Goal: Task Accomplishment & Management: Manage account settings

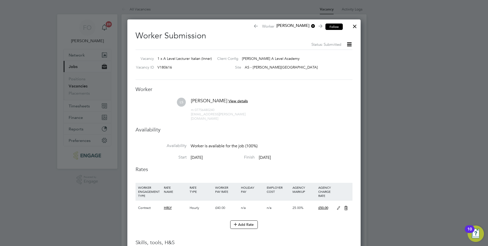
click at [330, 25] on button "Follow" at bounding box center [334, 26] width 17 height 7
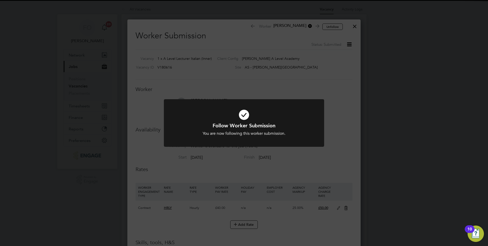
click at [356, 25] on div "Follow Worker Submission You are now following this worker submission. Cancel O…" at bounding box center [244, 123] width 488 height 246
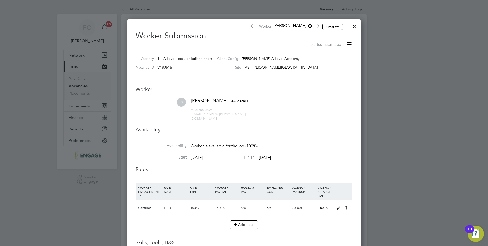
click at [355, 26] on div at bounding box center [354, 24] width 9 height 9
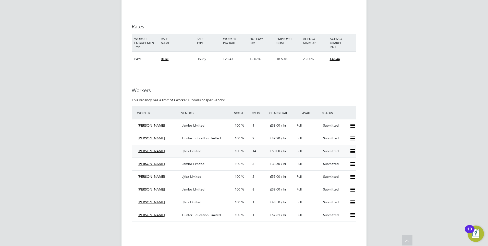
click at [324, 149] on div "Submitted" at bounding box center [334, 151] width 27 height 8
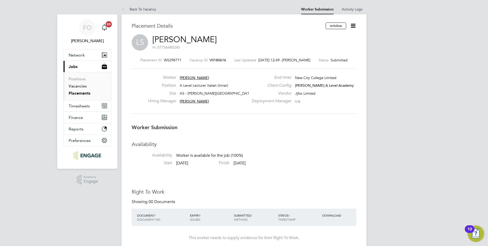
drag, startPoint x: 81, startPoint y: 94, endPoint x: 78, endPoint y: 86, distance: 9.3
click at [81, 94] on link "Placements" at bounding box center [80, 93] width 22 height 5
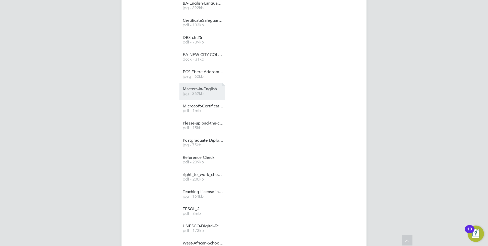
scroll to position [562, 0]
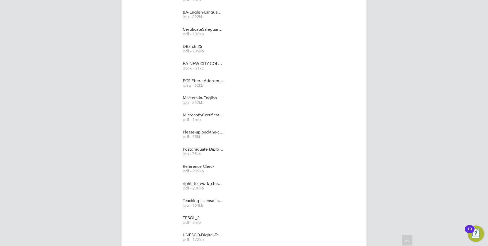
drag, startPoint x: 323, startPoint y: 158, endPoint x: 316, endPoint y: 161, distance: 8.2
click at [323, 158] on div "EH Ella Hales attached 17 files and said: a day ago Hi Jasmine Mills can you co…" at bounding box center [261, 82] width 190 height 360
click at [211, 185] on span "right_to_work_check%20(2)" at bounding box center [203, 184] width 41 height 4
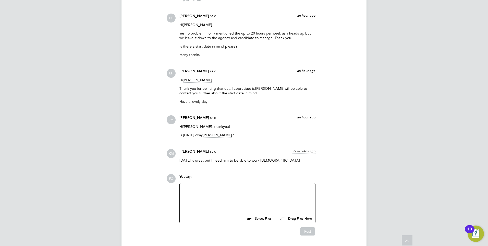
scroll to position [1016, 0]
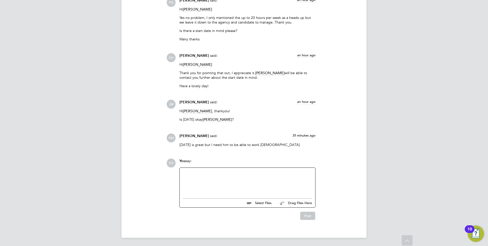
click at [256, 175] on div at bounding box center [247, 182] width 129 height 22
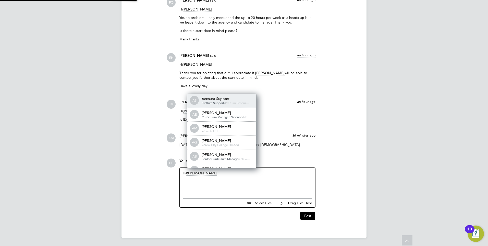
scroll to position [3, 3]
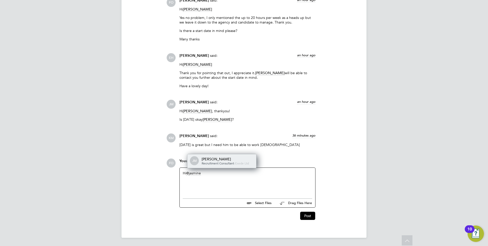
click at [223, 158] on div "Jasmine Mills" at bounding box center [227, 159] width 51 height 5
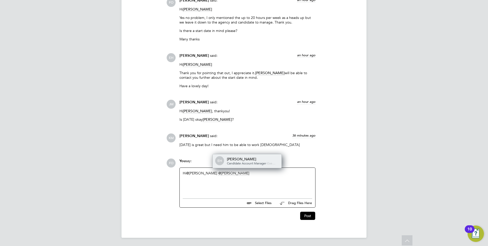
click at [260, 161] on span "Candidate Account Manager" at bounding box center [246, 163] width 39 height 4
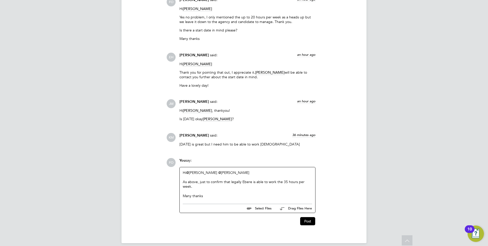
click at [200, 187] on div "As above, just to confirm that legally Ebere is able to work the 35 hours per w…" at bounding box center [247, 183] width 129 height 9
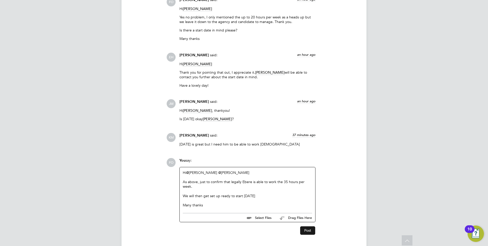
click at [305, 230] on button "Post" at bounding box center [307, 230] width 15 height 8
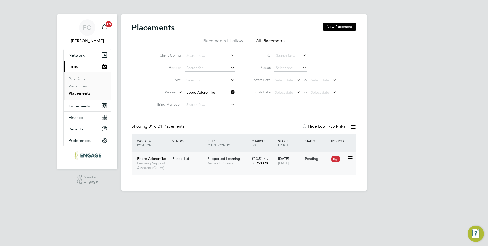
scroll to position [5, 24]
click at [87, 92] on link "Placements" at bounding box center [80, 93] width 22 height 5
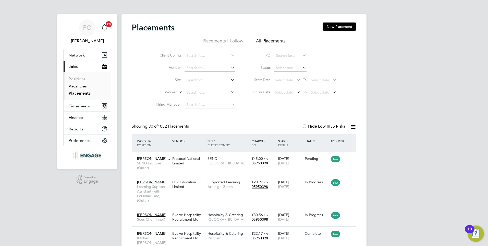
click at [85, 85] on link "Vacancies" at bounding box center [78, 85] width 18 height 5
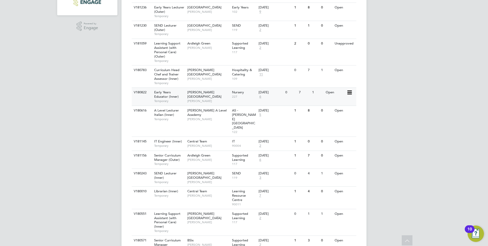
click at [323, 101] on div "V180822 Early Years Educator (Inner) Temporary Hackney Campus Carol Commin Nurs…" at bounding box center [244, 96] width 225 height 18
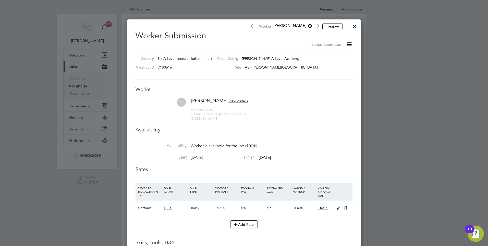
click at [356, 26] on div at bounding box center [354, 24] width 9 height 9
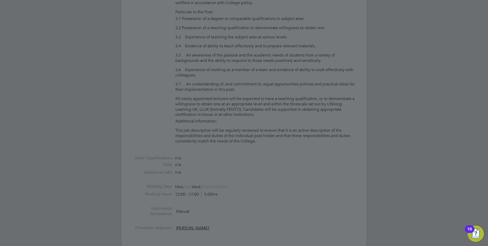
click at [272, 92] on div at bounding box center [244, 123] width 488 height 246
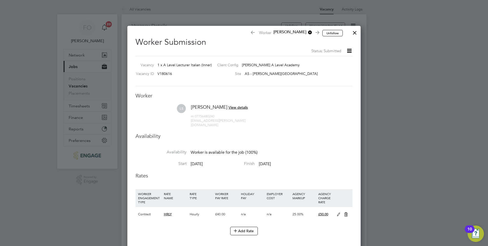
click at [354, 35] on div at bounding box center [354, 31] width 9 height 9
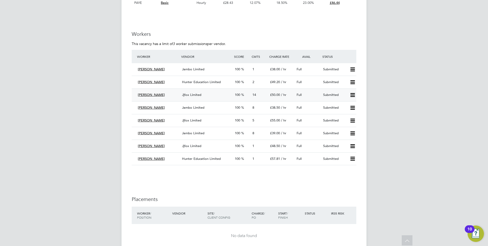
click at [338, 92] on div "Submitted" at bounding box center [334, 95] width 27 height 8
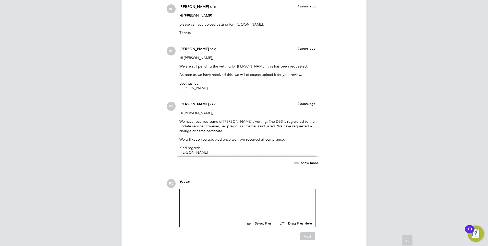
drag, startPoint x: 264, startPoint y: 191, endPoint x: 276, endPoint y: 185, distance: 13.2
click at [264, 191] on div at bounding box center [247, 202] width 129 height 22
click at [202, 198] on div at bounding box center [247, 202] width 129 height 22
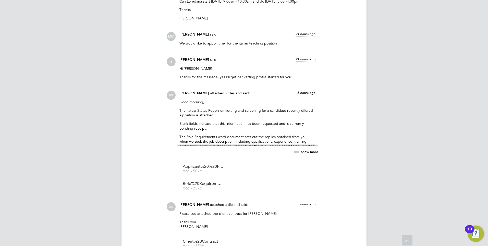
scroll to position [703, 0]
click at [211, 164] on span "Applicant%20%20Profile%20-%20Loredana%20Skeate%20-%20Placement" at bounding box center [203, 166] width 41 height 4
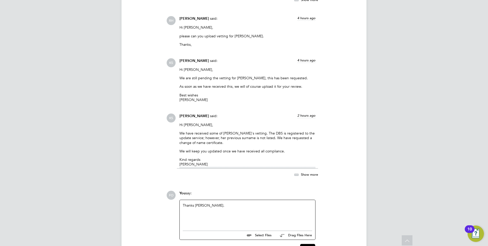
scroll to position [1026, 0]
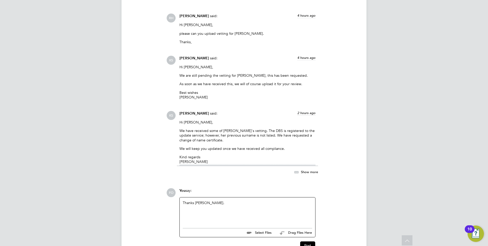
click at [215, 200] on div "Thanks Kelsey." at bounding box center [247, 211] width 129 height 22
click at [215, 200] on div "Thanks Kelsey, we wil be unable to confirm a start date of" at bounding box center [247, 211] width 129 height 22
click at [285, 200] on div "Thanks Kelsey, we will be unable to confirm a start date of" at bounding box center [247, 211] width 129 height 22
click at [309, 242] on button "Post" at bounding box center [307, 245] width 15 height 8
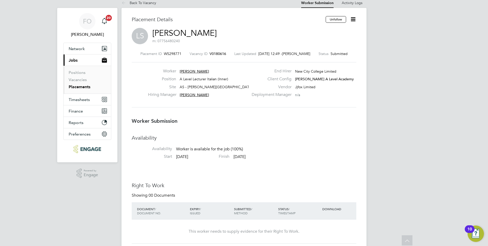
scroll to position [0, 0]
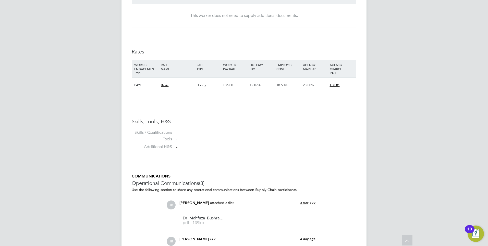
scroll to position [242, 0]
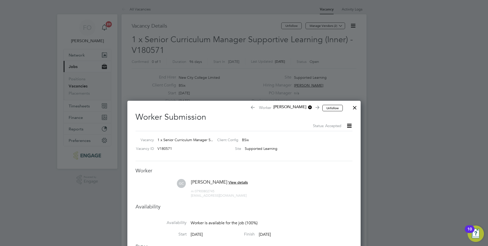
click at [356, 107] on div at bounding box center [354, 106] width 9 height 9
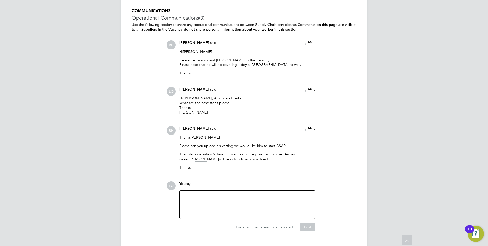
click at [219, 193] on div at bounding box center [247, 204] width 129 height 22
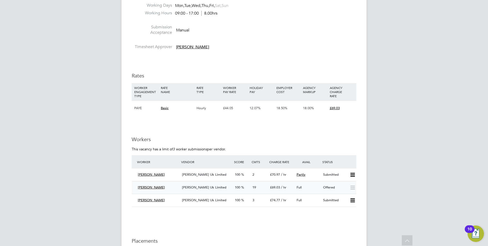
click at [320, 181] on div "Greg Cavill Morgan Hunt Uk Limited 100 19 £69.03 / hr Full Offered" at bounding box center [244, 187] width 225 height 13
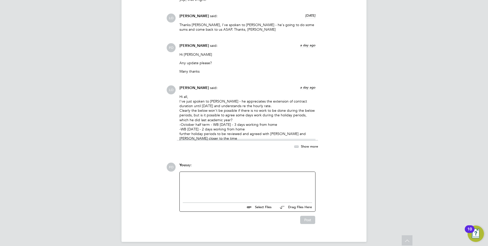
click at [235, 179] on div at bounding box center [247, 186] width 129 height 22
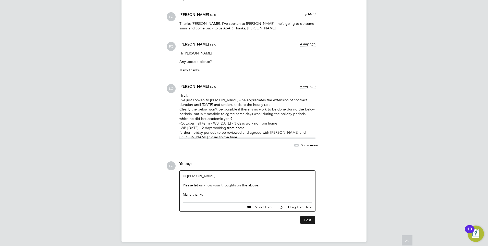
click at [309, 215] on button "Post" at bounding box center [307, 219] width 15 height 8
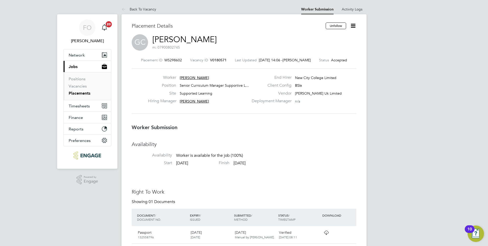
click at [220, 59] on span "V0180571" at bounding box center [218, 60] width 17 height 5
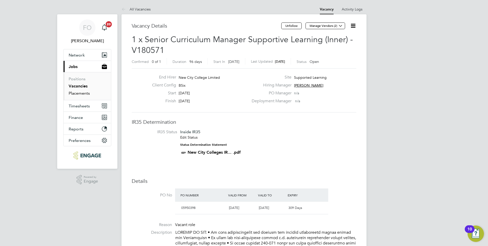
click at [80, 93] on link "Placements" at bounding box center [79, 93] width 21 height 5
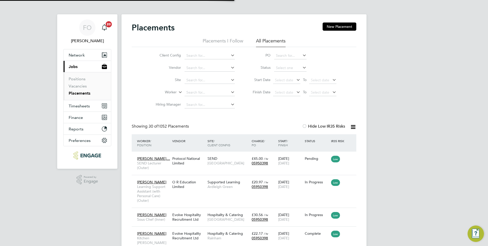
scroll to position [15, 44]
click at [81, 87] on link "Vacancies" at bounding box center [78, 85] width 18 height 5
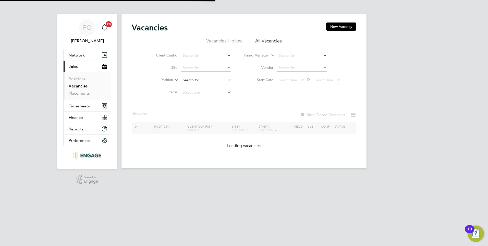
click at [191, 82] on input at bounding box center [206, 80] width 50 height 7
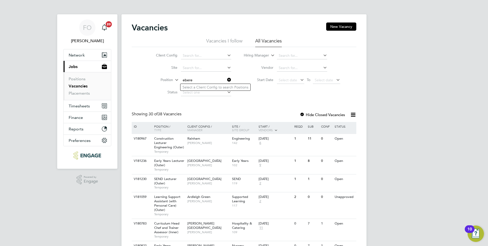
type input "ebere"
click at [77, 90] on li "Vacancies" at bounding box center [88, 86] width 38 height 7
click at [77, 92] on link "Placements" at bounding box center [79, 93] width 21 height 5
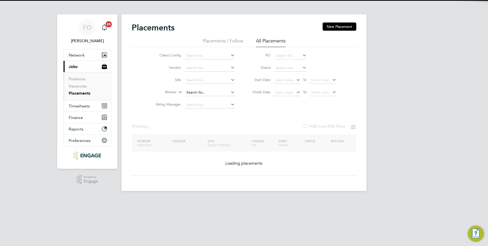
click at [193, 92] on input at bounding box center [210, 92] width 50 height 7
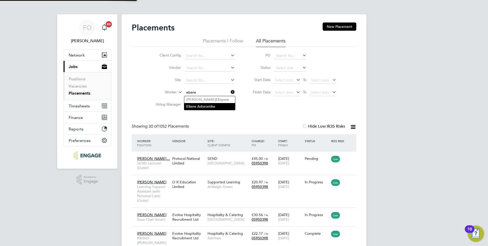
type input "ebere"
click at [202, 106] on input at bounding box center [210, 104] width 50 height 7
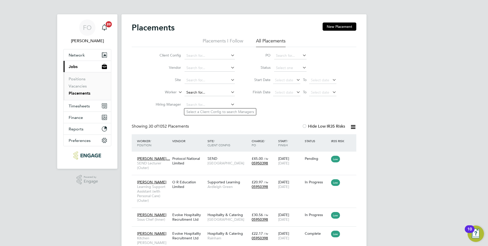
click at [206, 92] on input at bounding box center [210, 92] width 50 height 7
click at [211, 105] on li "Eb ere Adoromike" at bounding box center [209, 106] width 51 height 7
type input "Ebere Adoromike"
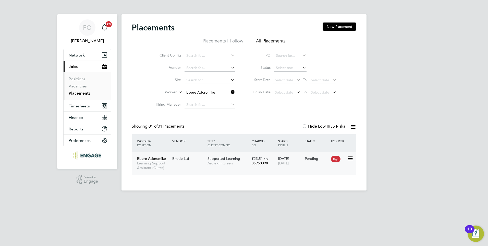
click at [309, 159] on div "Pending" at bounding box center [317, 158] width 24 height 5
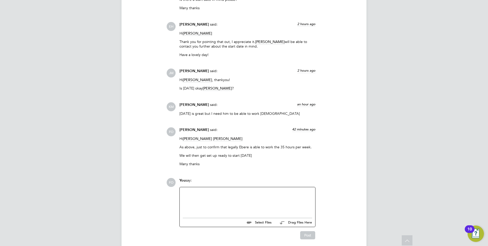
scroll to position [1066, 0]
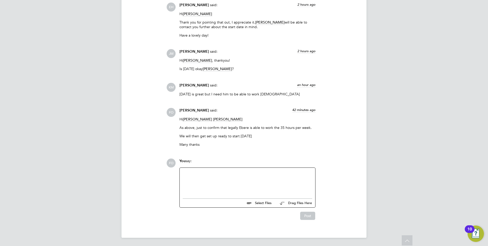
click at [265, 177] on div at bounding box center [247, 182] width 129 height 22
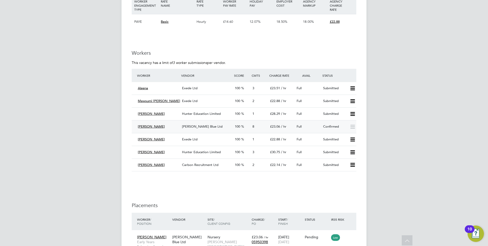
click at [329, 127] on div "Confirmed" at bounding box center [334, 126] width 27 height 8
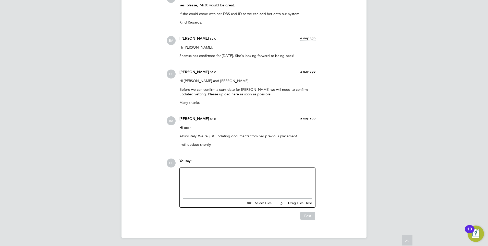
click at [228, 178] on div at bounding box center [247, 182] width 129 height 22
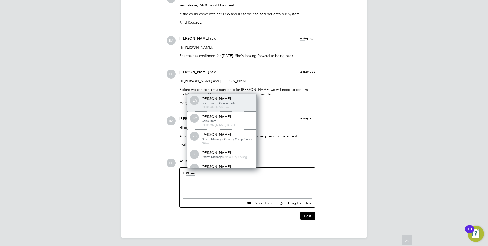
click at [236, 99] on div "Ben Abraham" at bounding box center [227, 98] width 51 height 5
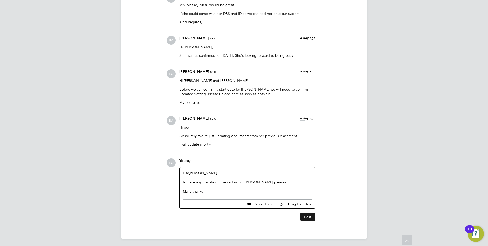
click at [310, 216] on button "Post" at bounding box center [307, 216] width 15 height 8
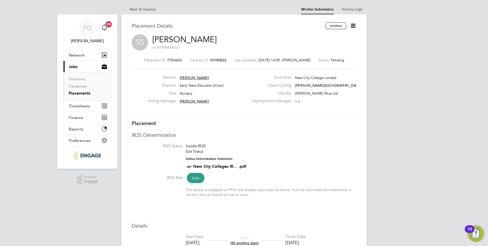
click at [222, 60] on span "V0180822" at bounding box center [218, 60] width 17 height 5
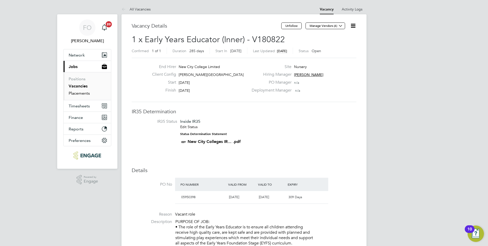
click at [79, 92] on link "Placements" at bounding box center [79, 93] width 21 height 5
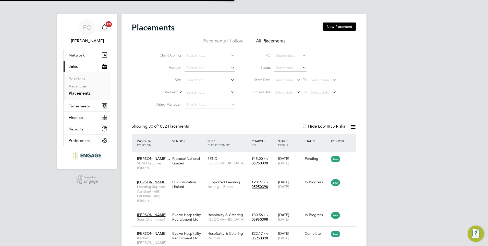
scroll to position [15, 44]
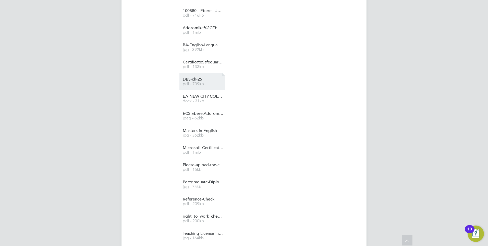
scroll to position [485, 0]
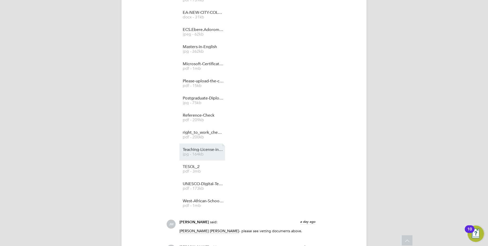
click at [199, 150] on span "Teaching-License-in-[GEOGRAPHIC_DATA]" at bounding box center [203, 150] width 41 height 4
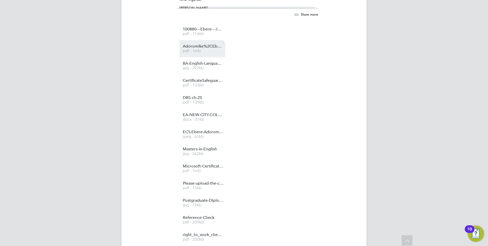
click at [208, 51] on span "pdf - 1mb" at bounding box center [203, 51] width 41 height 4
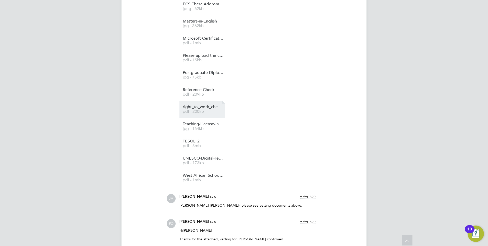
click at [207, 111] on span "pdf - 200kb" at bounding box center [203, 112] width 41 height 4
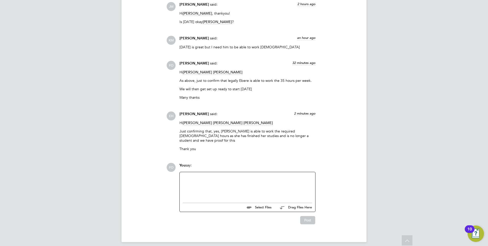
click at [237, 177] on div at bounding box center [247, 186] width 129 height 22
click at [261, 175] on div "Thank you, please could Ebere bring in some ID with her so we are able to issue…" at bounding box center [247, 186] width 129 height 22
click at [214, 177] on div "Thank you, please could Ebere bring in some ID with her so we are able to issue…" at bounding box center [247, 186] width 129 height 22
click at [260, 175] on div "Thank you, please could Ebere bring in some ID with her so we are able to issue…" at bounding box center [247, 186] width 129 height 22
click at [275, 175] on div "Thank you, please could Ebere bring in some ID with her so we are able to issue…" at bounding box center [247, 186] width 129 height 22
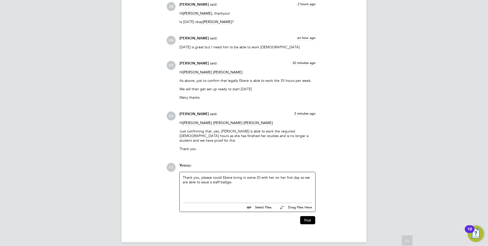
click at [247, 191] on div "Thank you, please could Ebere bring in some ID with her on her first day so we …" at bounding box center [247, 186] width 129 height 22
click at [239, 180] on div "Thank you, please could Ebere bring in some ID with her on her first day so we …" at bounding box center [247, 186] width 129 height 22
click at [312, 217] on button "Post" at bounding box center [307, 220] width 15 height 8
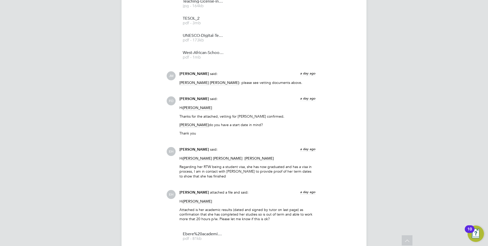
scroll to position [742, 0]
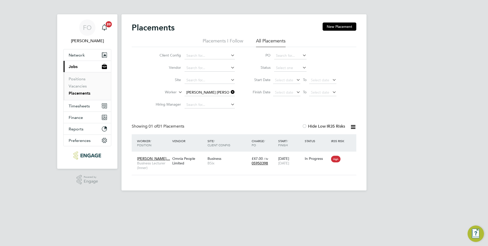
scroll to position [5, 24]
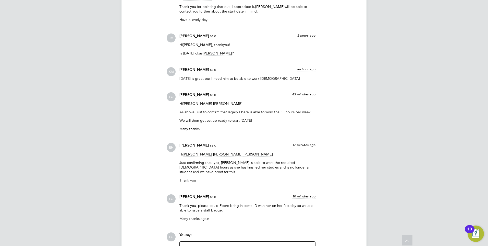
scroll to position [1151, 0]
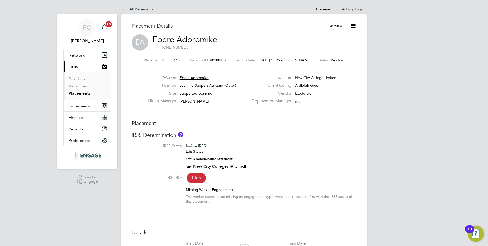
click at [353, 24] on icon at bounding box center [353, 25] width 6 height 6
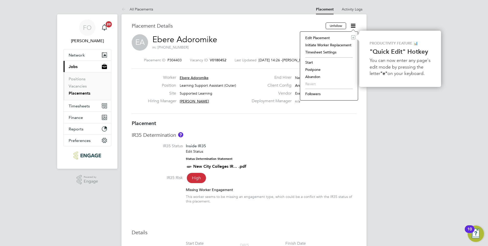
click at [312, 62] on li "Start" at bounding box center [329, 62] width 53 height 7
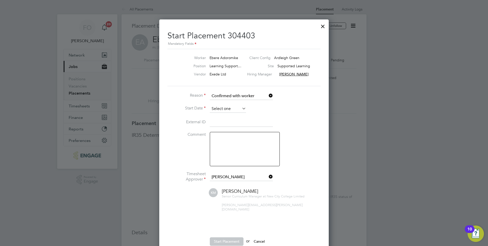
click at [228, 109] on input at bounding box center [228, 109] width 36 height 8
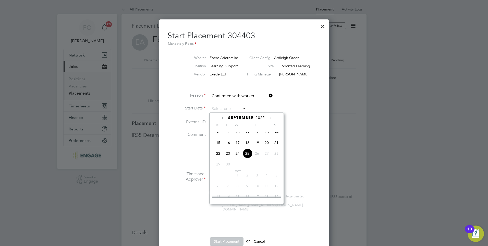
click at [247, 157] on span "25" at bounding box center [248, 153] width 10 height 10
type input "[DATE]"
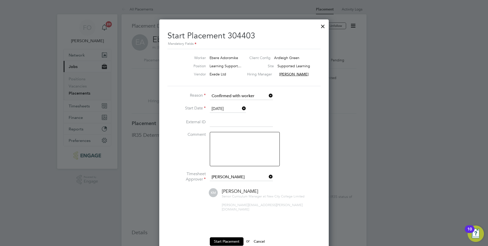
click at [226, 140] on textarea at bounding box center [245, 149] width 70 height 34
type textarea "Actual start date [DATE]"
click at [225, 237] on button "Start Placement" at bounding box center [227, 241] width 34 height 8
